Goal: Task Accomplishment & Management: Manage account settings

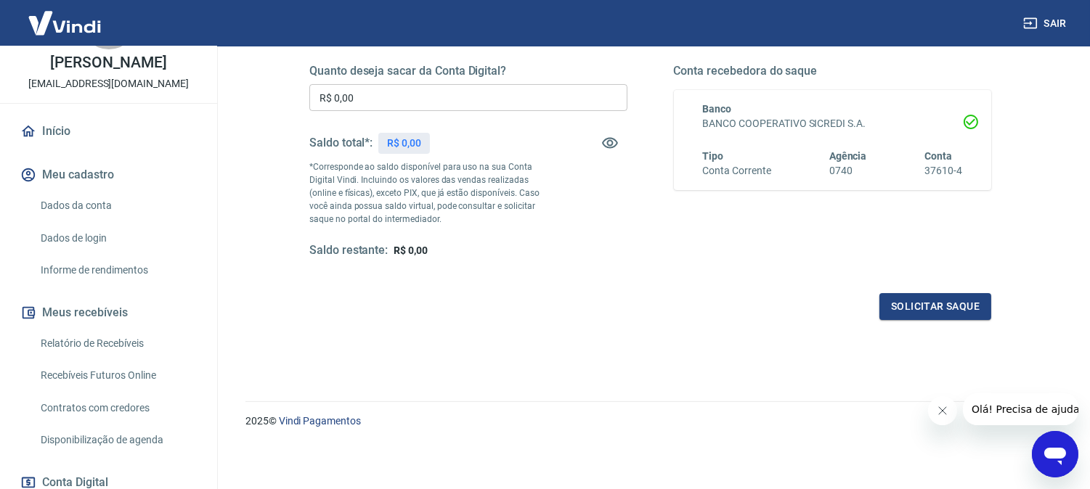
scroll to position [161, 0]
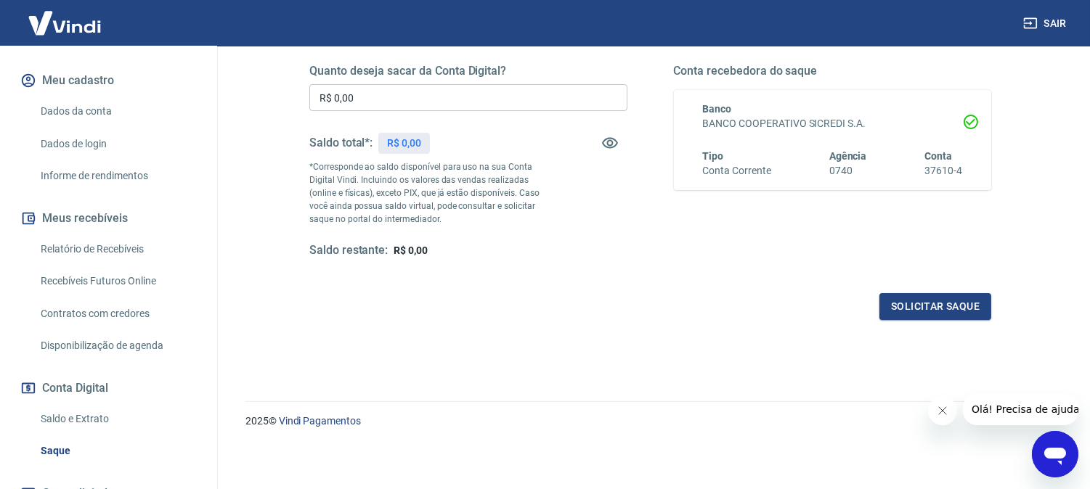
click at [84, 432] on link "Saldo e Extrato" at bounding box center [117, 419] width 165 height 30
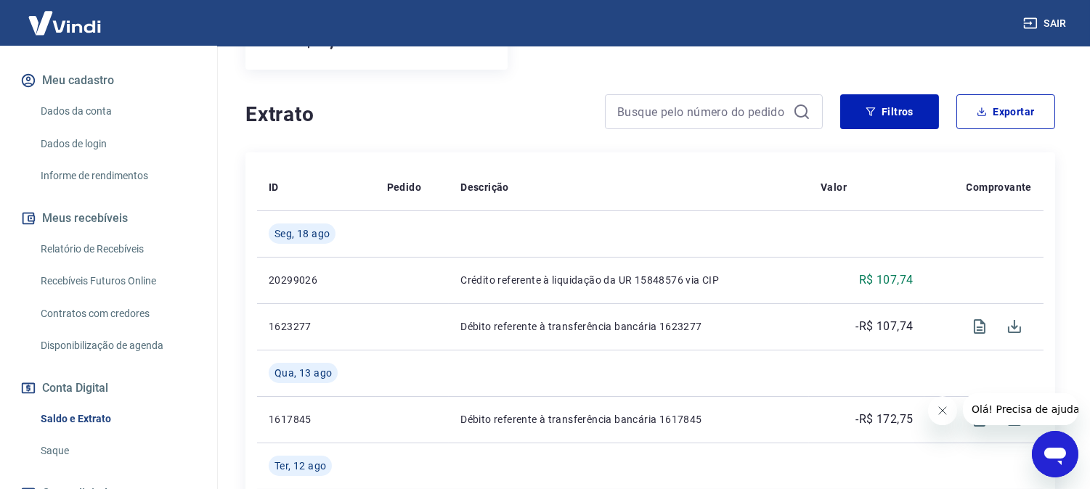
scroll to position [242, 0]
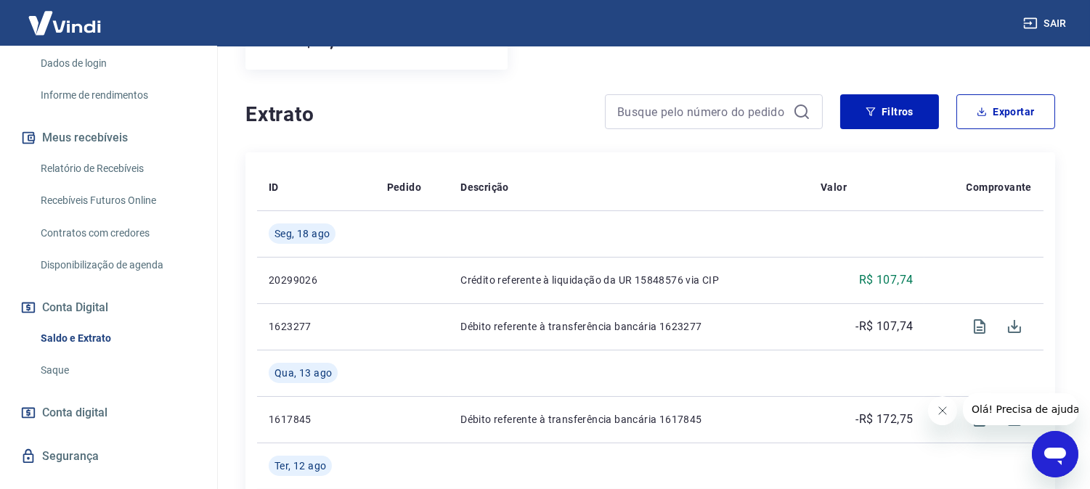
click at [102, 385] on link "Saque" at bounding box center [117, 371] width 165 height 30
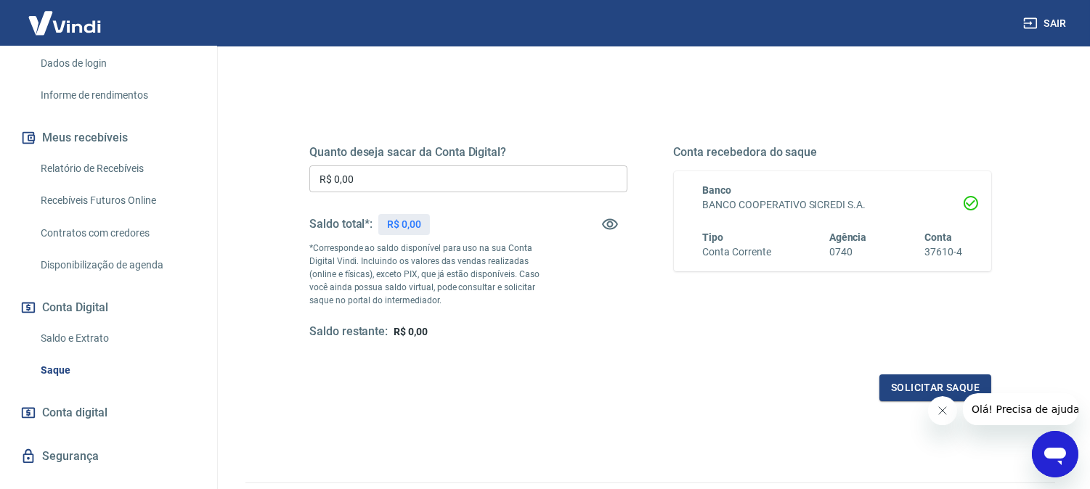
scroll to position [161, 0]
